Goal: Check status: Check status

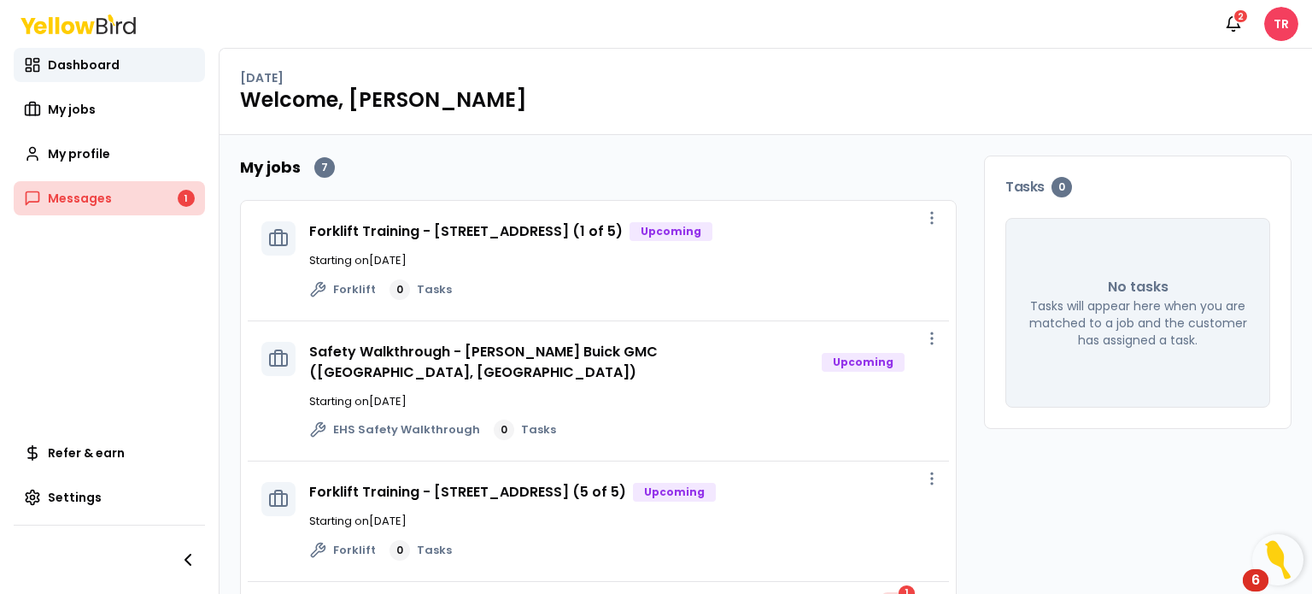
click at [172, 202] on link "Messages 1" at bounding box center [109, 198] width 191 height 34
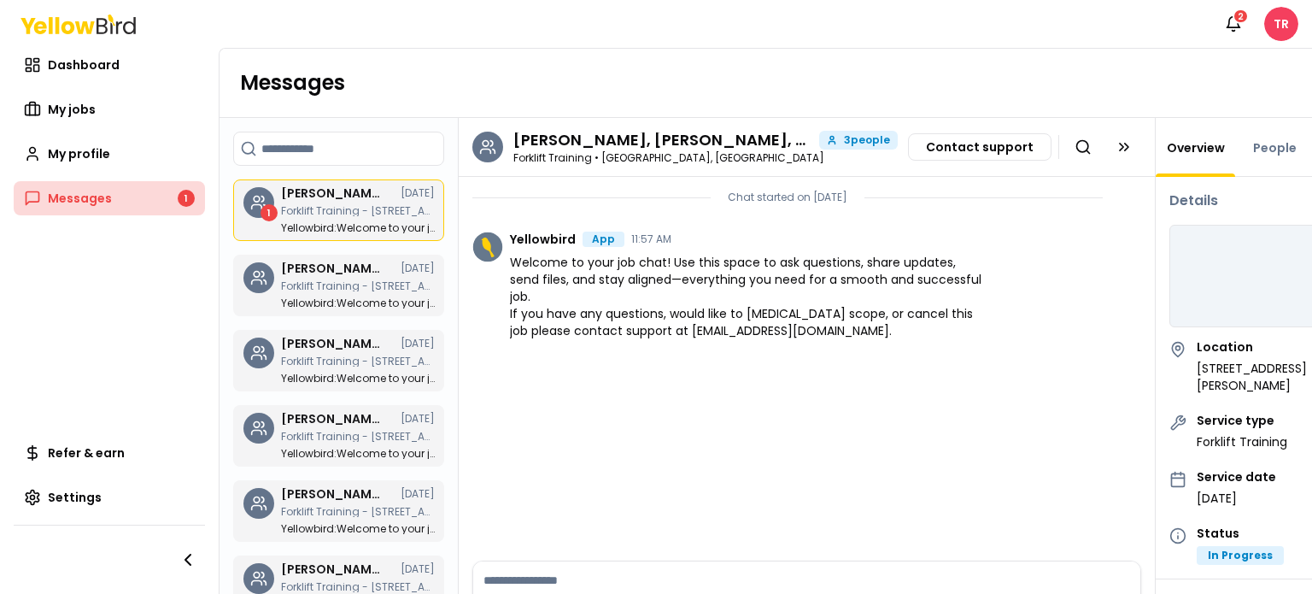
scroll to position [7, 0]
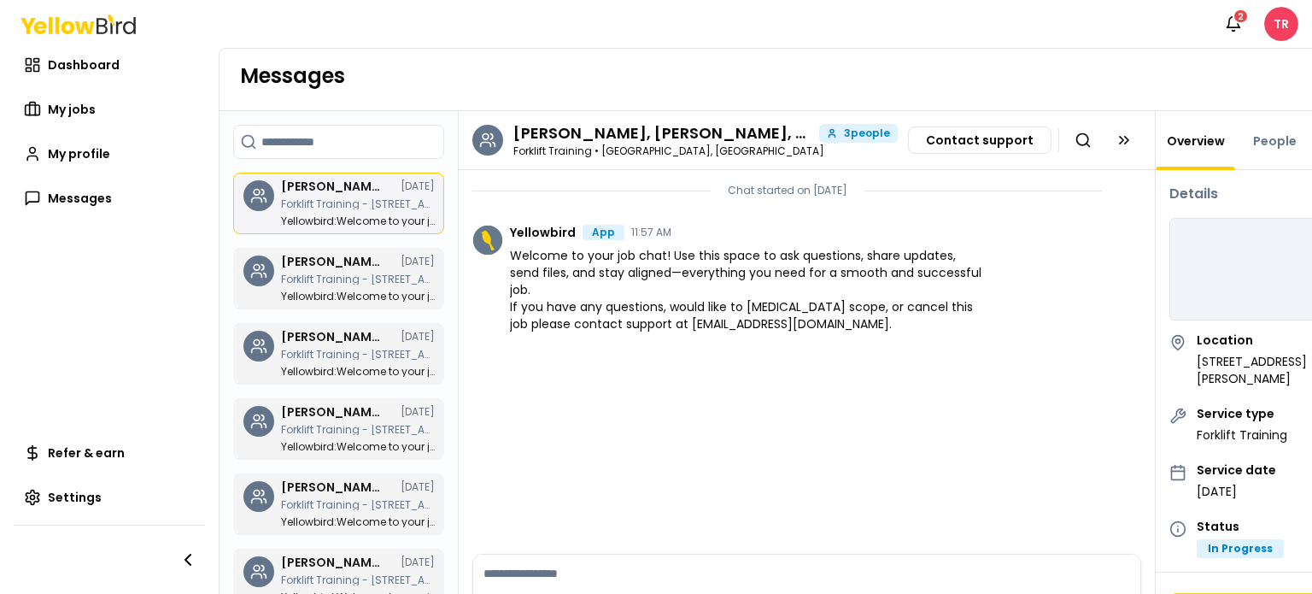
click at [366, 211] on div "[PERSON_NAME], [PERSON_NAME], [PERSON_NAME] [DATE] Forklift Training - [STREET_…" at bounding box center [358, 203] width 154 height 46
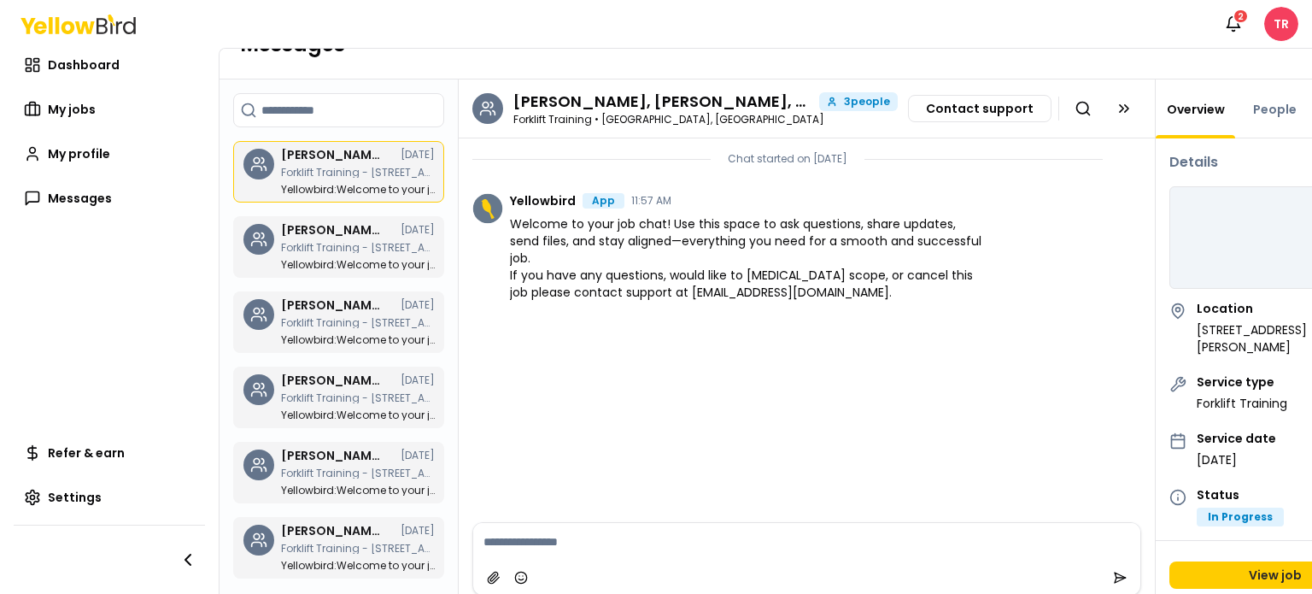
scroll to position [65, 0]
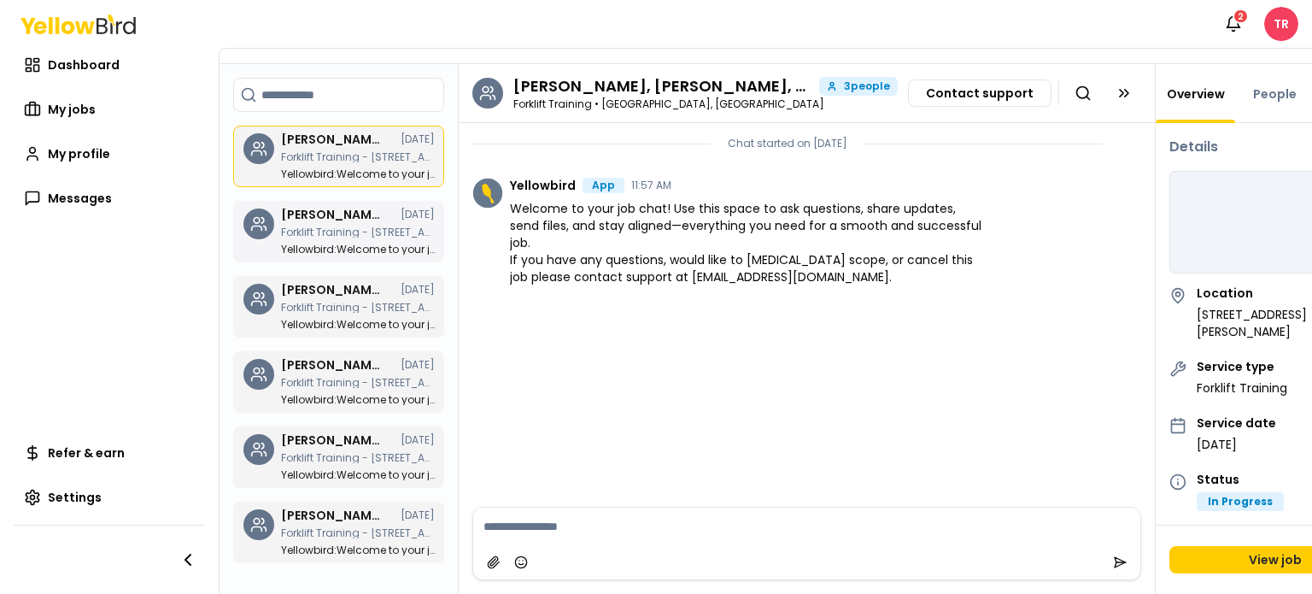
click at [361, 230] on div "[PERSON_NAME], [PERSON_NAME], [PERSON_NAME] [DATE] Forklift Training - [STREET_…" at bounding box center [358, 231] width 154 height 46
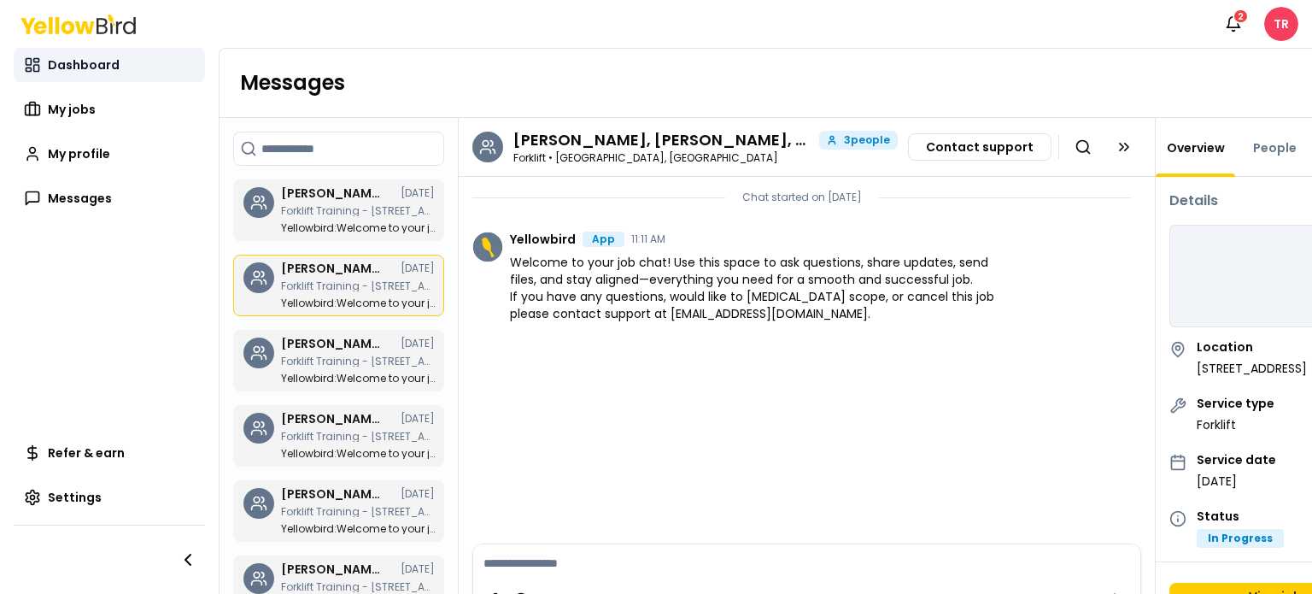
click at [65, 70] on span "Dashboard" at bounding box center [84, 64] width 72 height 17
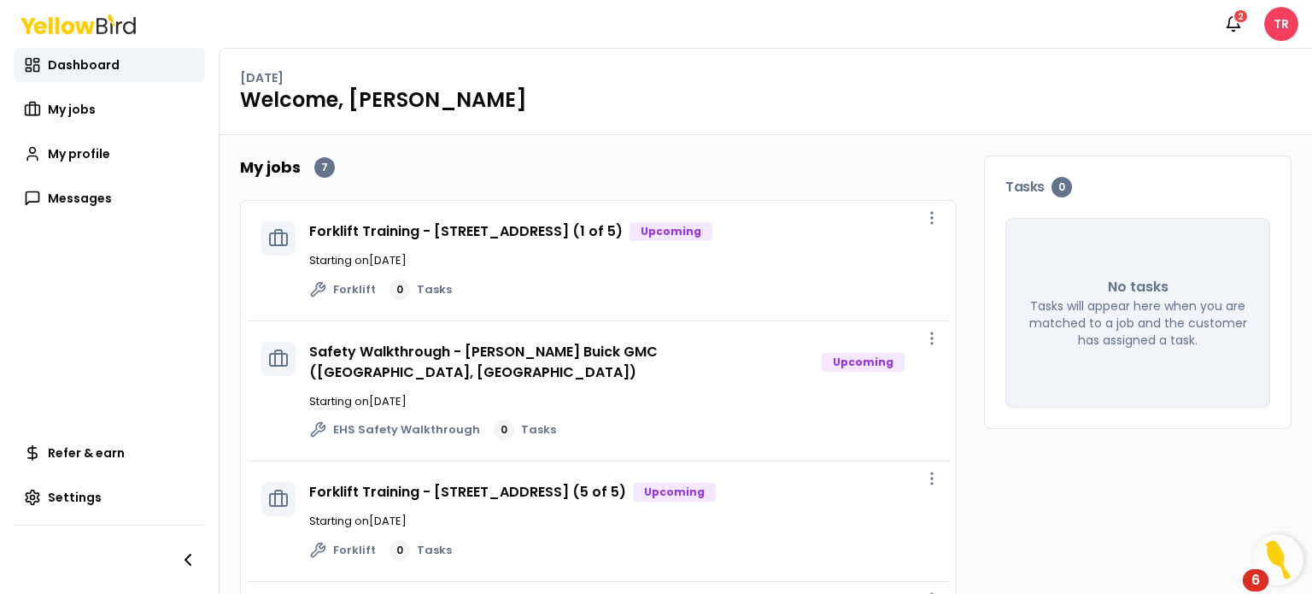
click at [471, 242] on h3 "Forklift Training - [STREET_ADDRESS] (1 of 5)" at bounding box center [465, 231] width 313 height 20
click at [471, 229] on link "Forklift Training - [STREET_ADDRESS] (1 of 5)" at bounding box center [465, 231] width 313 height 20
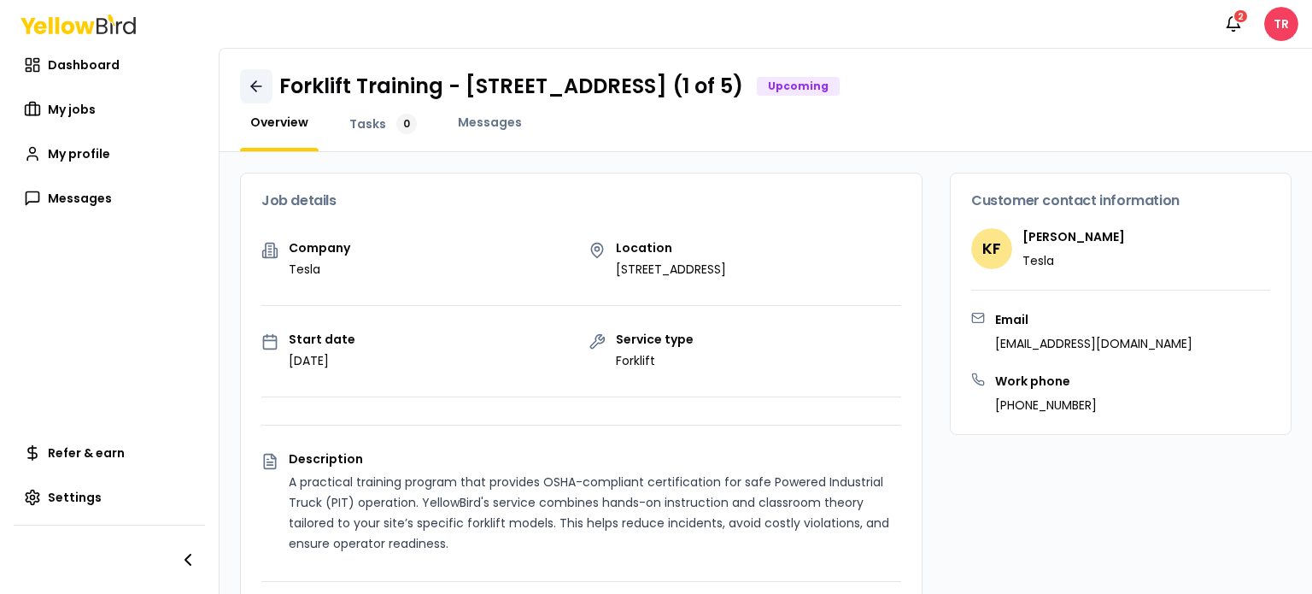
click at [260, 79] on icon at bounding box center [256, 86] width 17 height 17
